Goal: Task Accomplishment & Management: Manage account settings

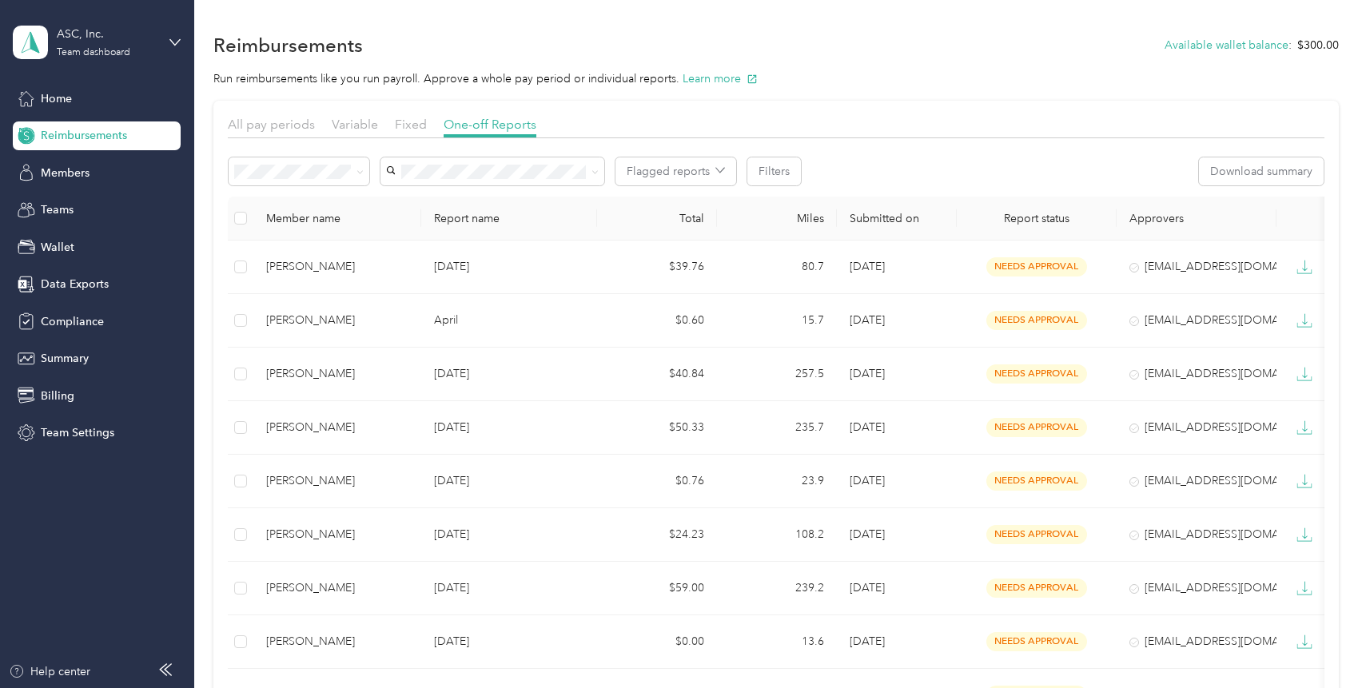
click at [163, 30] on div "ASC, Inc. Team dashboard" at bounding box center [97, 42] width 168 height 56
click at [125, 197] on div "Log out" at bounding box center [182, 204] width 314 height 28
